Goal: Transaction & Acquisition: Purchase product/service

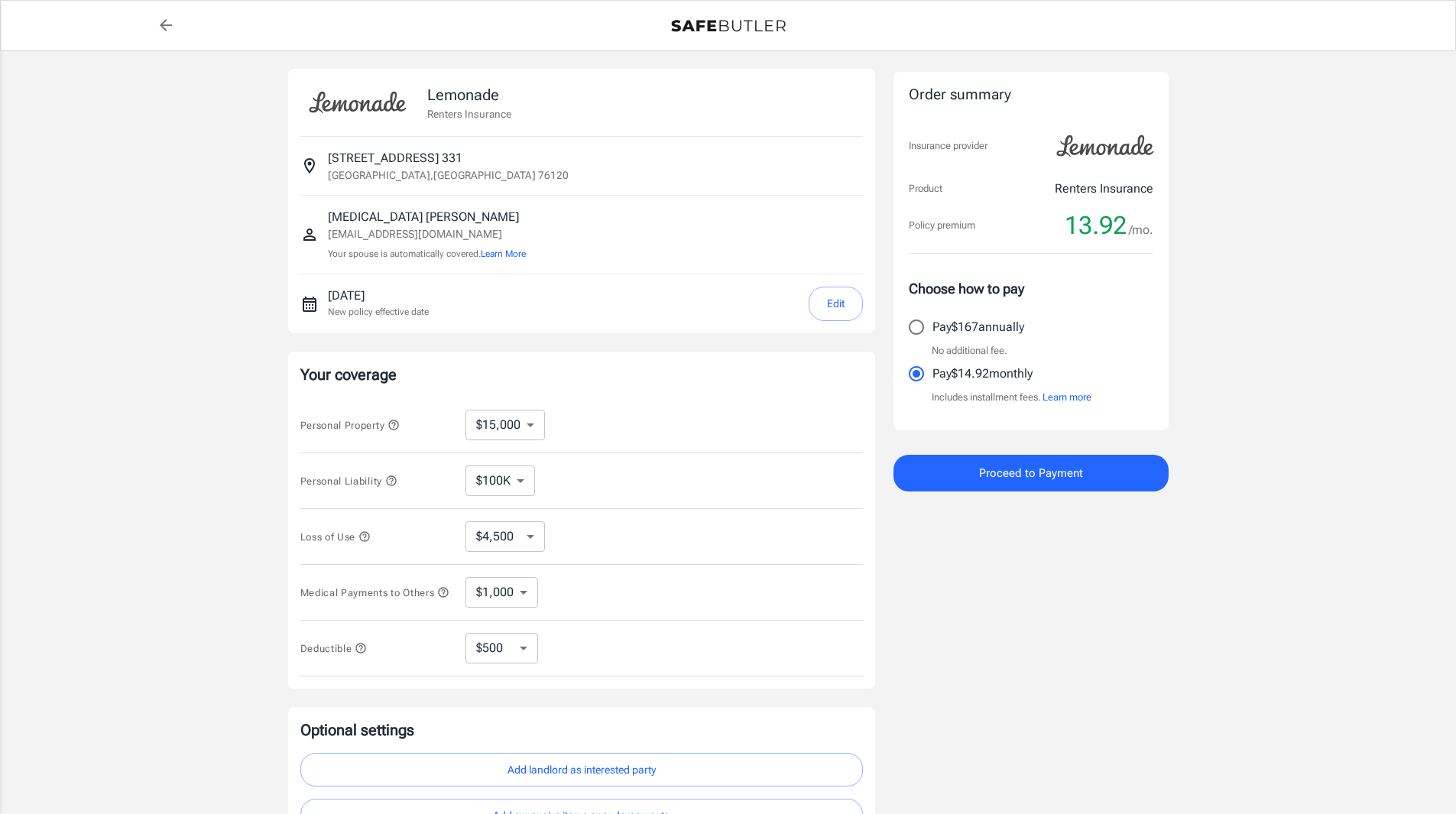
select select "15000"
select select "500"
click at [534, 425] on select "$10,000 $15,000 $20,000 $25,000 $30,000 $40,000 $50,000 $100K $150K $200K $250K" at bounding box center [505, 425] width 79 height 31
select select "100000"
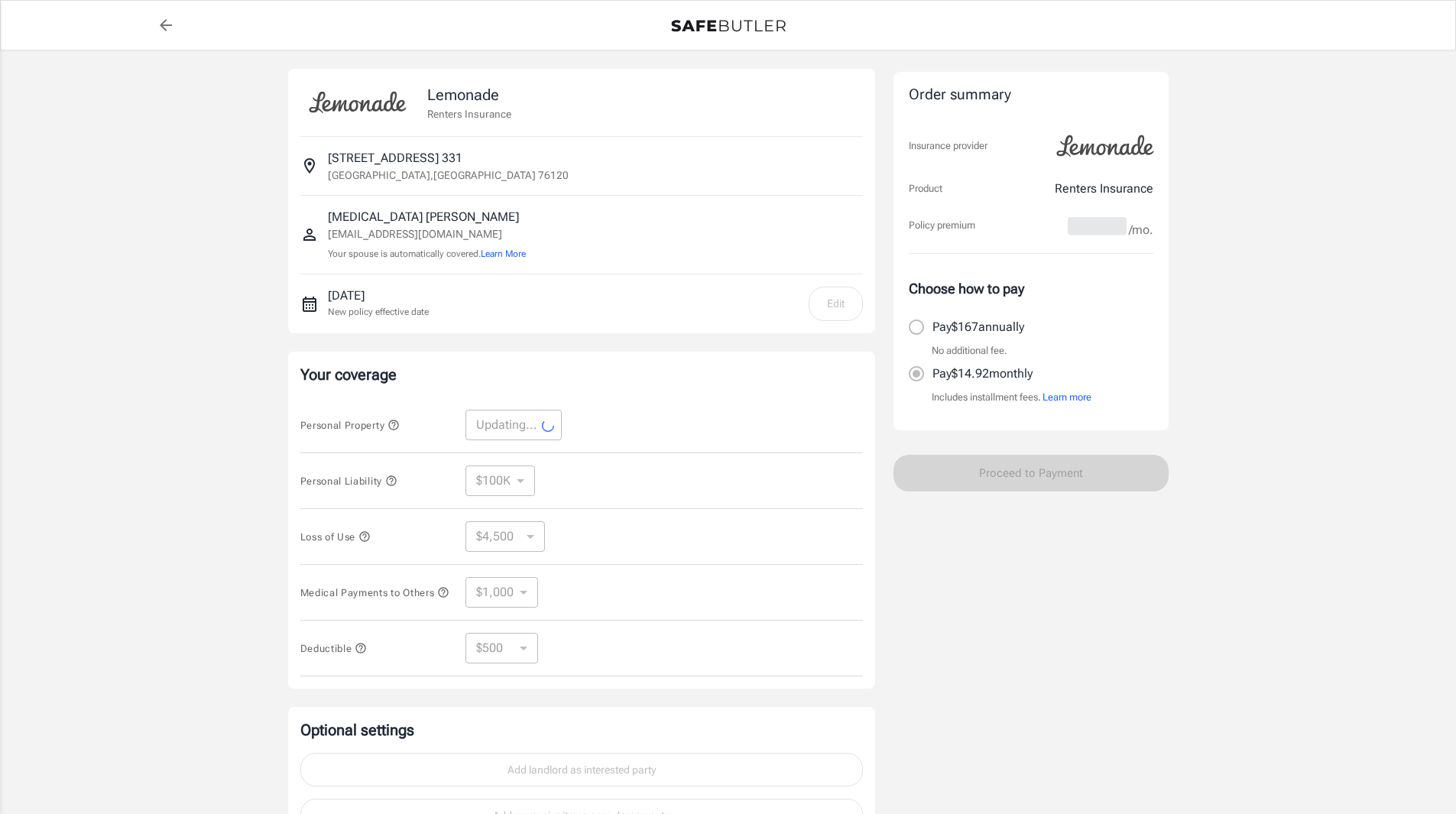
select select "100000"
select select "30000"
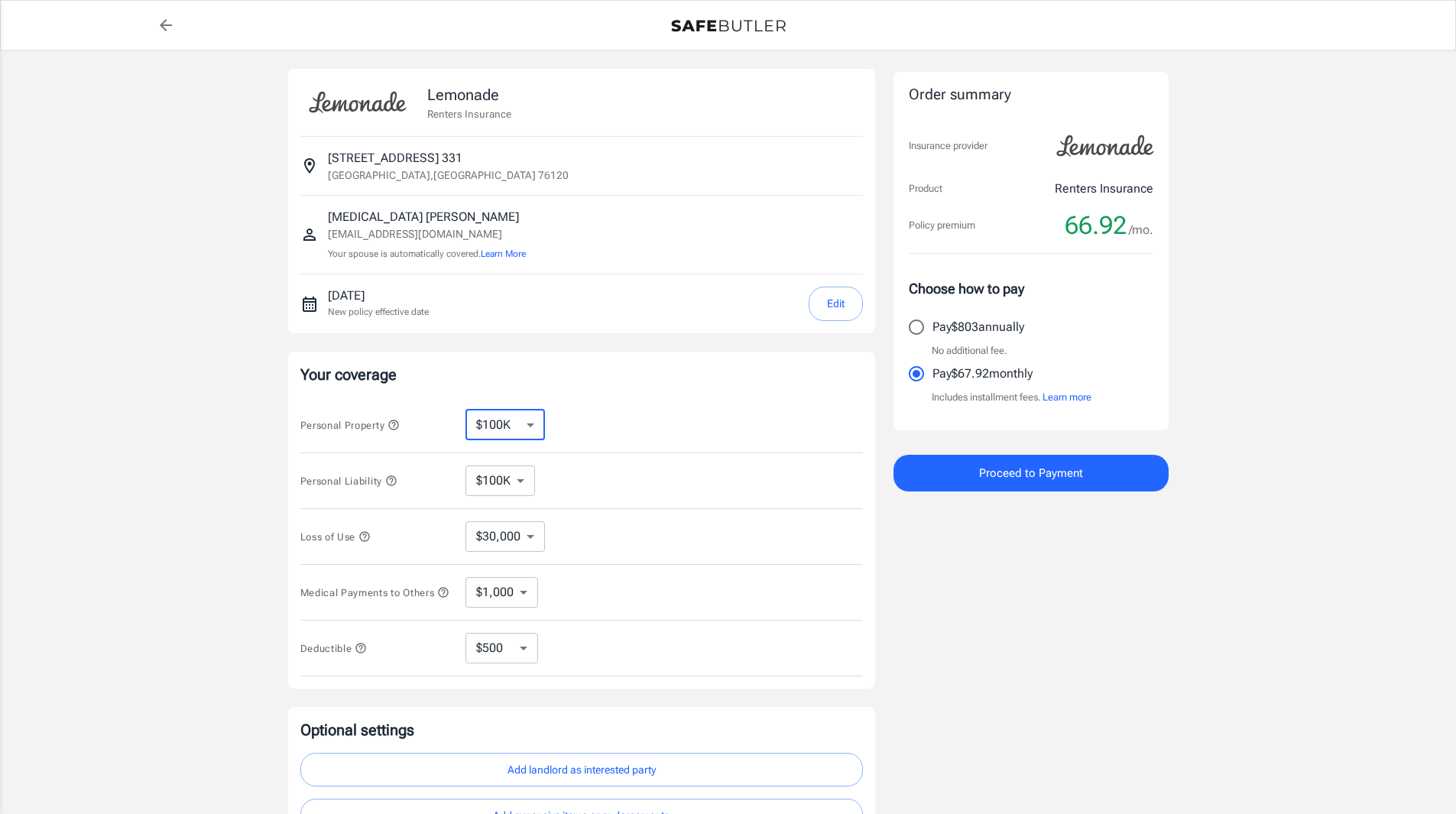
click at [532, 432] on select "$10,000 $15,000 $20,000 $25,000 $30,000 $40,000 $50,000 $100K $150K $200K $250K" at bounding box center [505, 425] width 79 height 31
select select "15000"
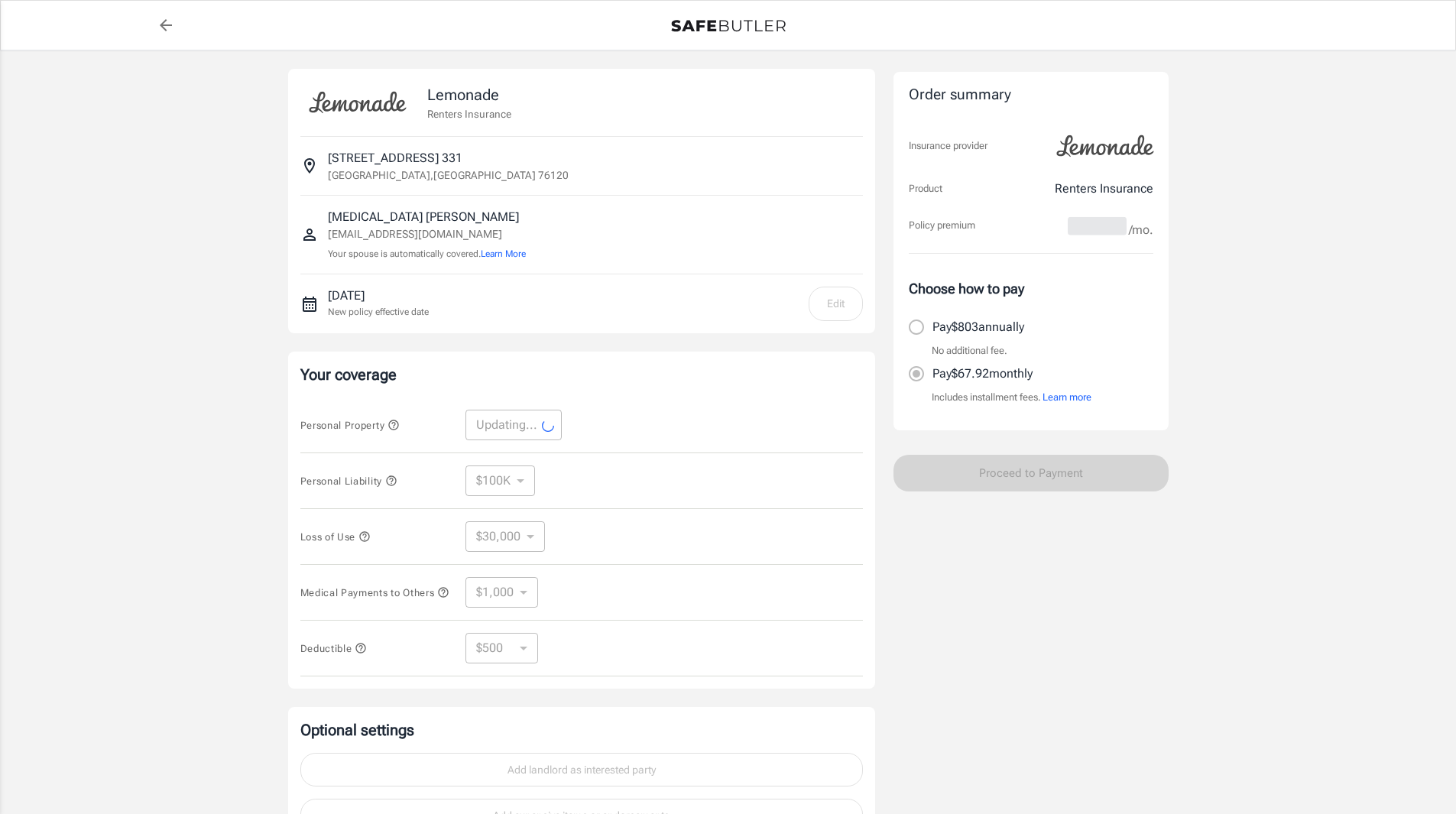
select select "15000"
select select "4500"
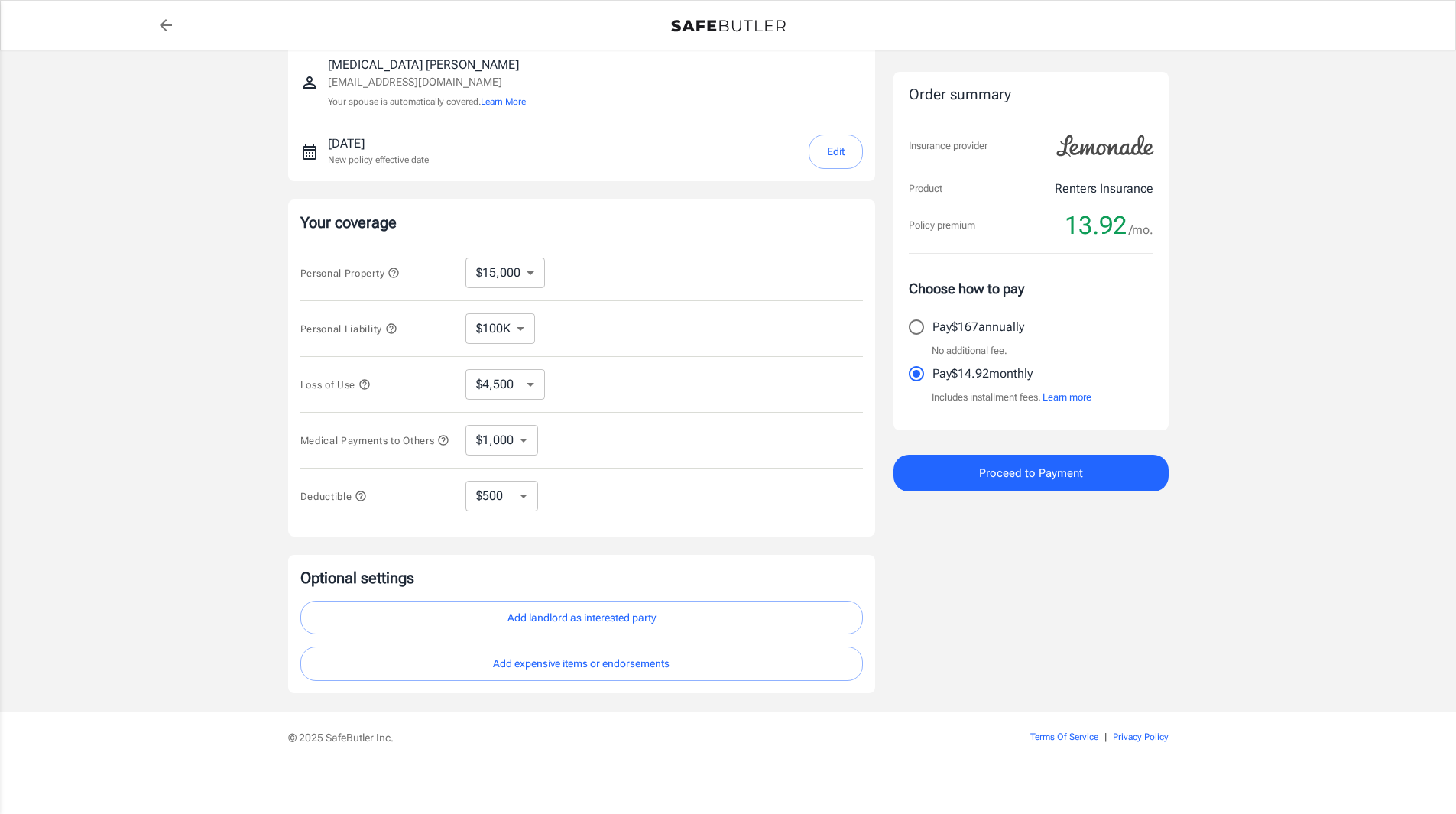
scroll to position [153, 0]
click at [584, 628] on button "Add landlord as interested party" at bounding box center [582, 617] width 563 height 34
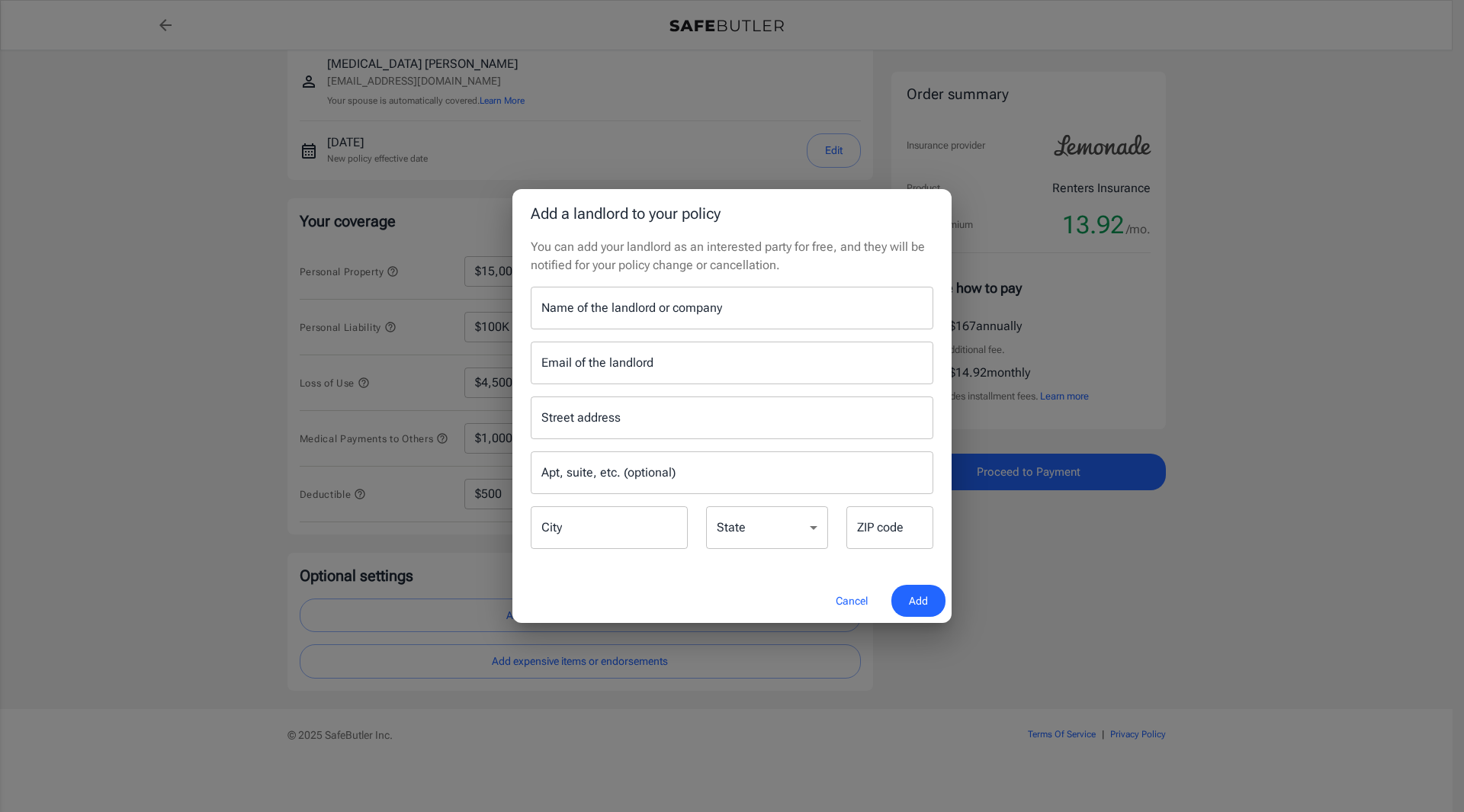
click at [729, 309] on input "Name of the landlord or company" at bounding box center [732, 307] width 403 height 43
type input "WINGSONG APARTMENT"
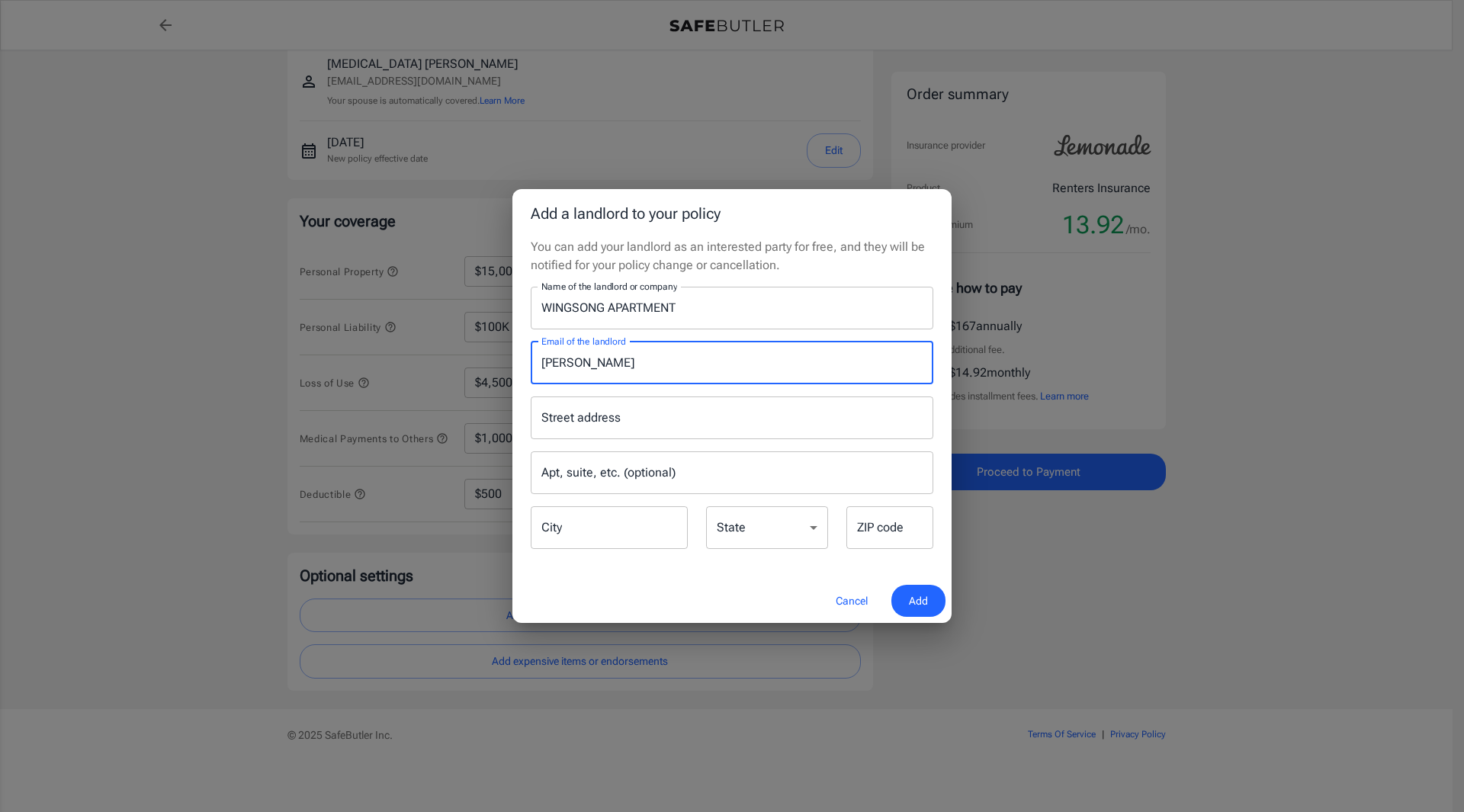
type input "[PERSON_NAME]"
click at [731, 406] on input "Street address" at bounding box center [732, 418] width 389 height 29
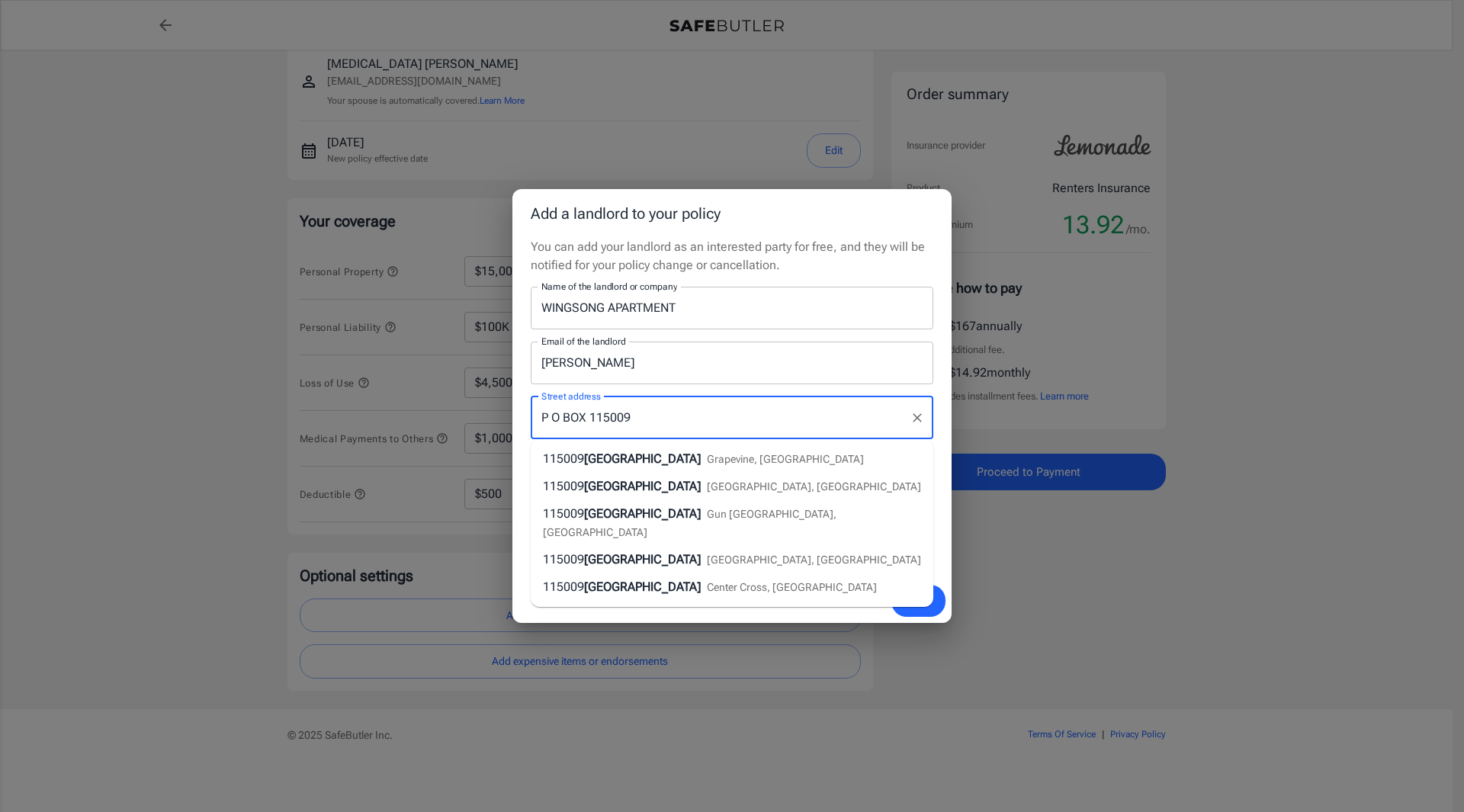
type input "P O BOX 115009"
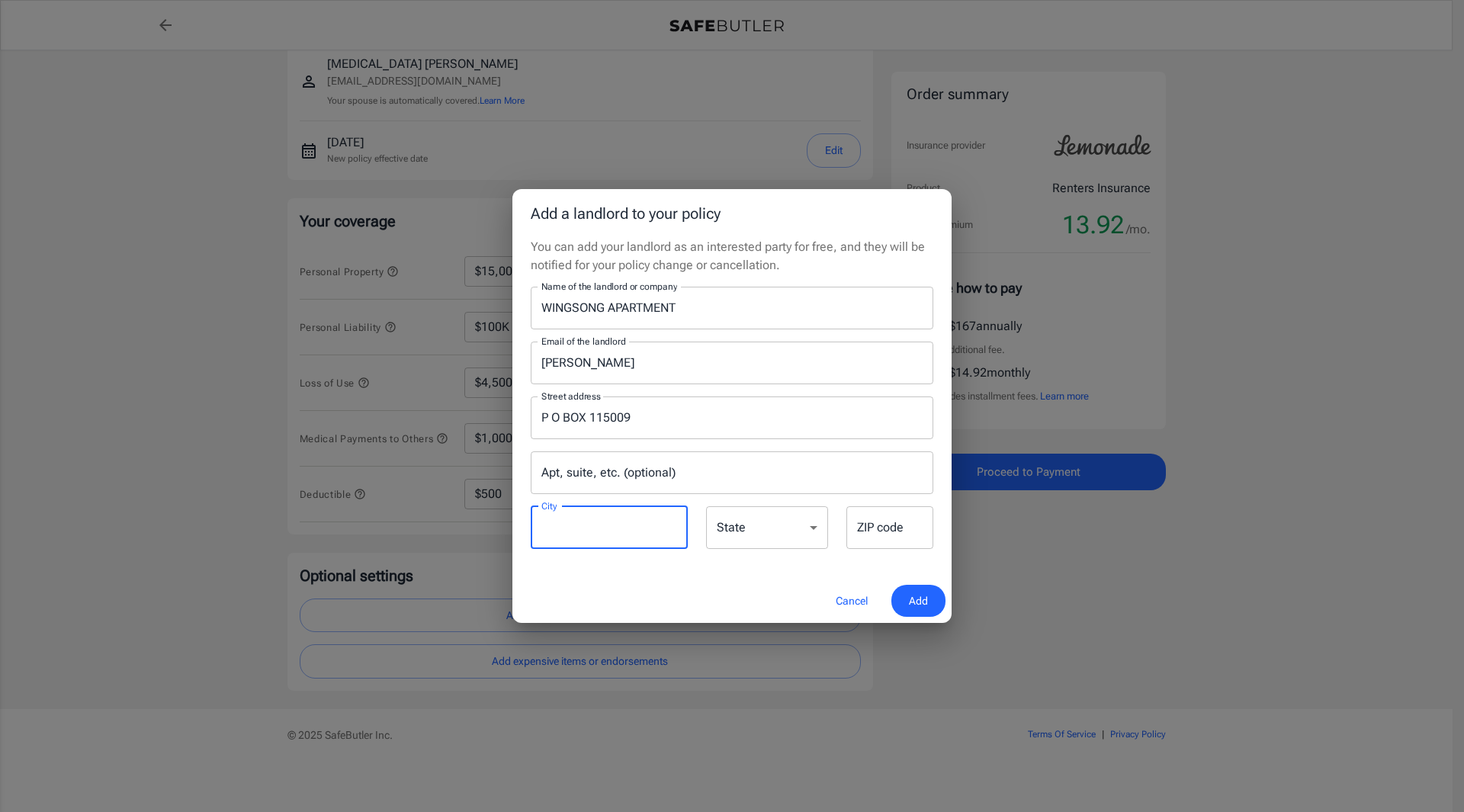
click at [667, 524] on input "City" at bounding box center [609, 527] width 157 height 43
type input "CARROLLTON"
select select "[GEOGRAPHIC_DATA]"
type input "75011"
click at [937, 598] on button "Add" at bounding box center [919, 601] width 54 height 32
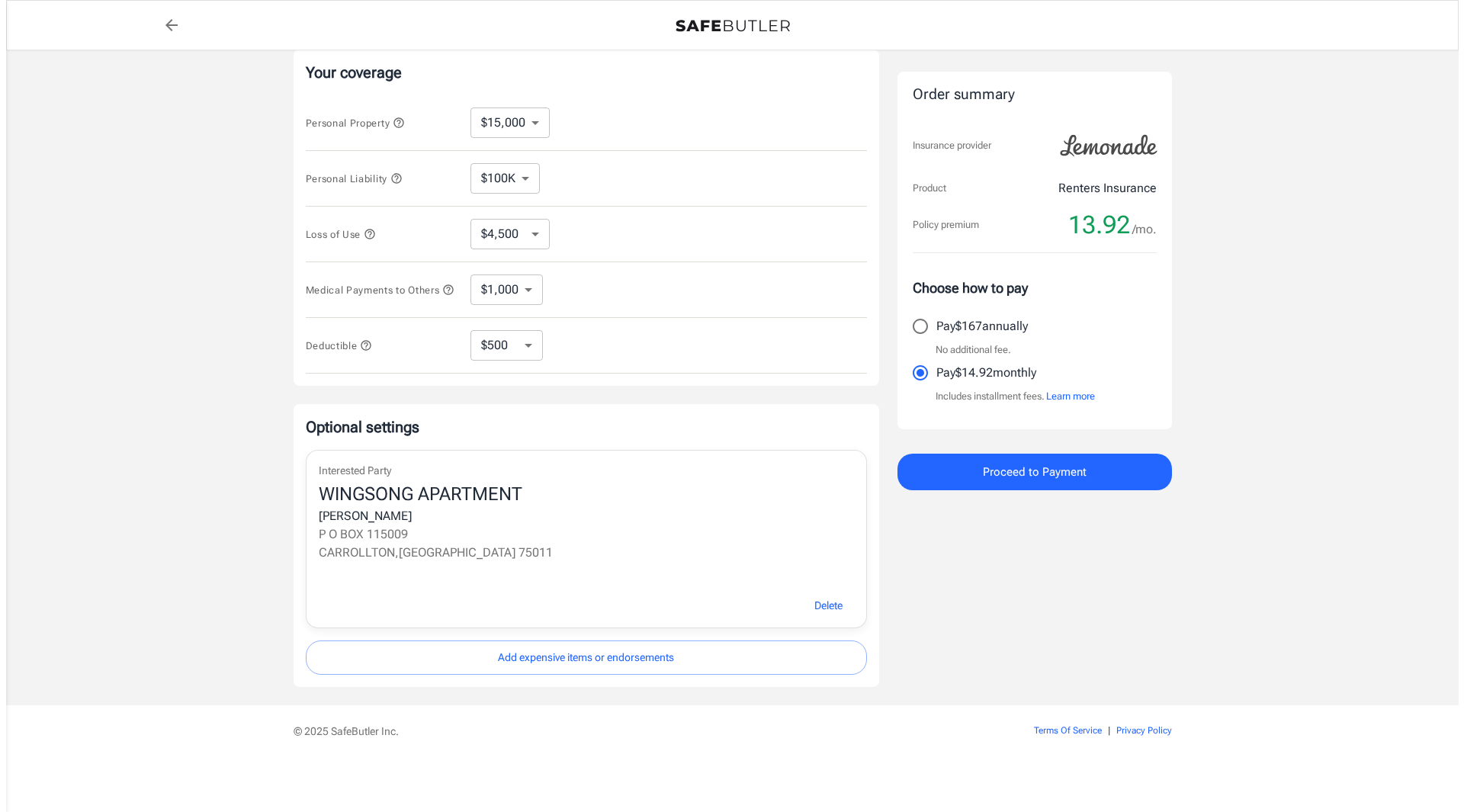
scroll to position [307, 0]
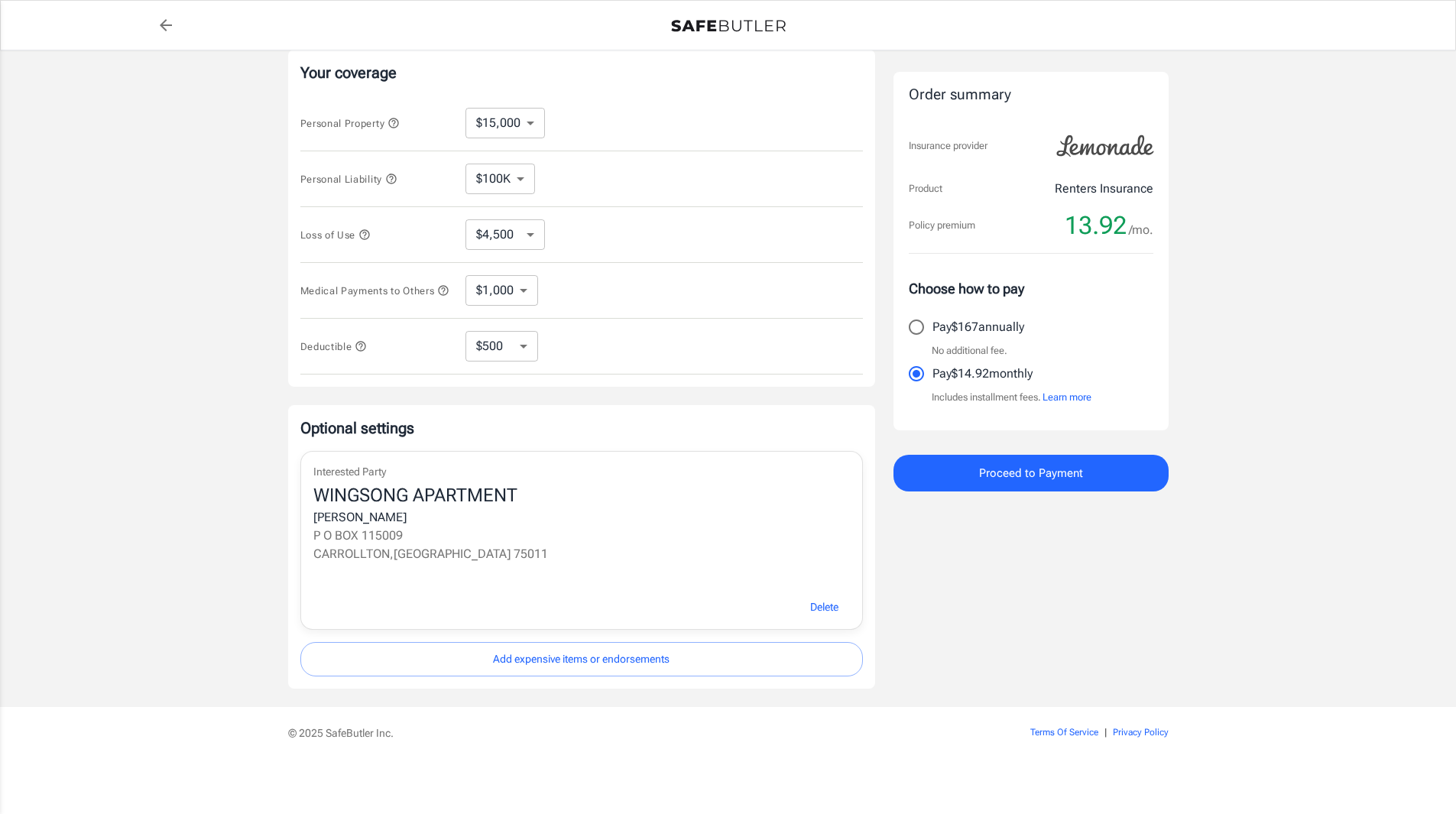
click at [1050, 475] on span "Proceed to Payment" at bounding box center [1030, 473] width 104 height 20
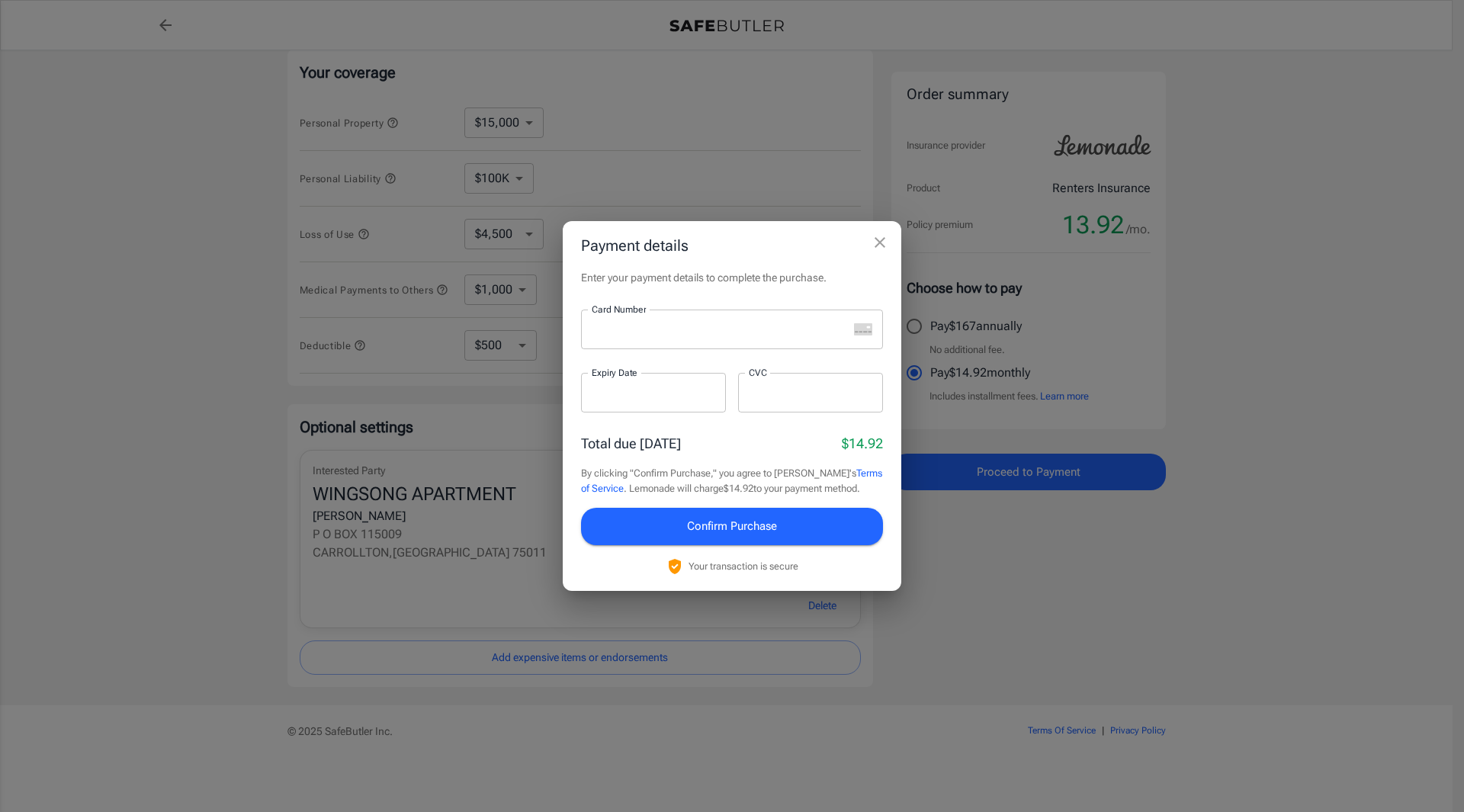
click at [779, 337] on iframe at bounding box center [720, 329] width 256 height 14
click at [742, 525] on span "Confirm Purchase" at bounding box center [732, 525] width 90 height 20
